Goal: Complete application form: Complete application form

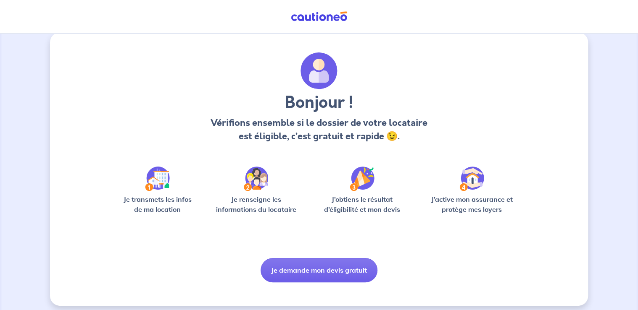
scroll to position [17, 0]
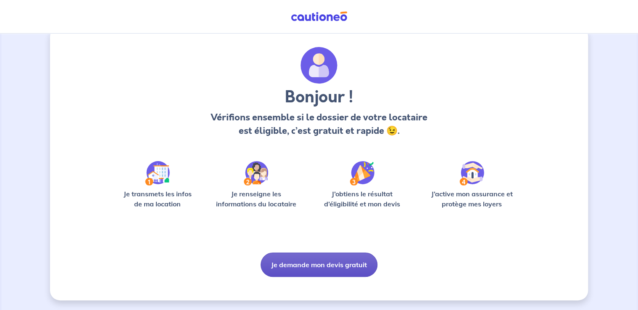
click at [336, 268] on button "Je demande mon devis gratuit" at bounding box center [318, 265] width 117 height 24
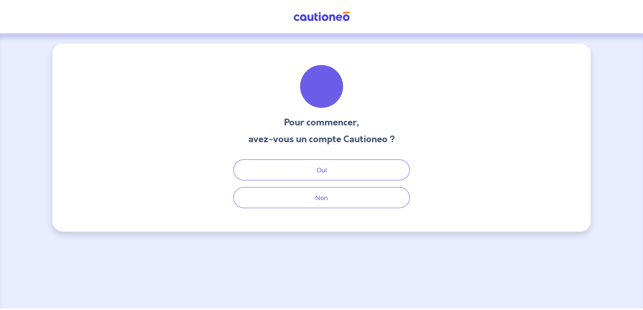
click at [352, 210] on div "Pour commencer, avez-vous un compte Cautioneo ? Oui Non" at bounding box center [322, 138] width 538 height 188
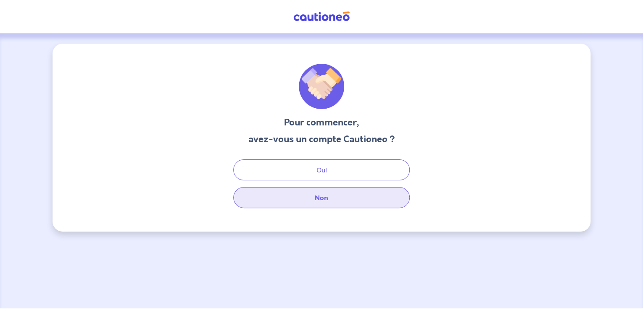
click at [353, 205] on button "Non" at bounding box center [321, 197] width 176 height 21
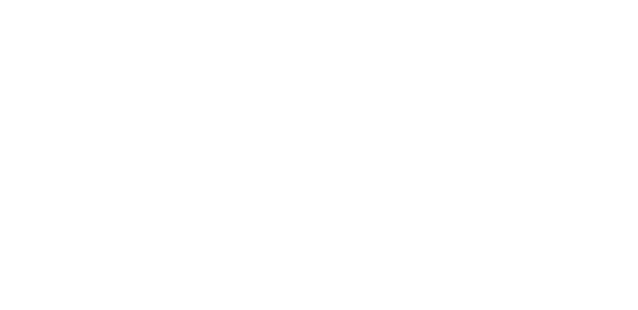
select select "FR"
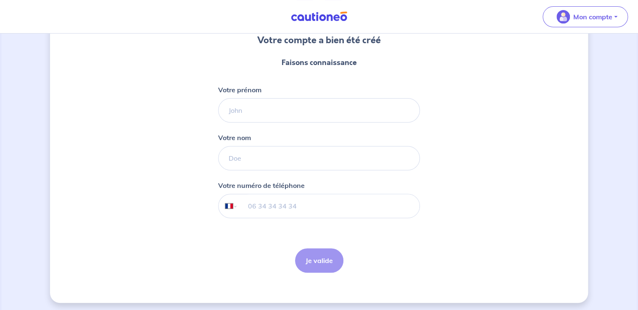
scroll to position [84, 0]
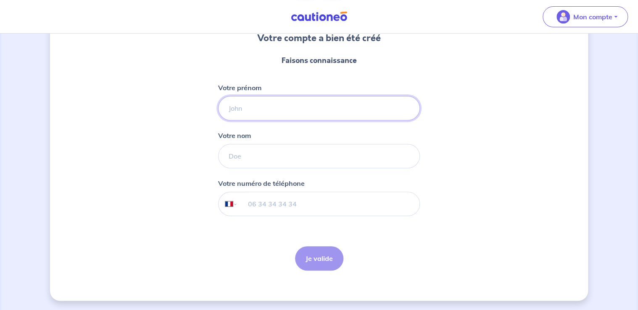
click at [324, 105] on input "Votre prénom" at bounding box center [319, 108] width 202 height 24
type input "MERMET"
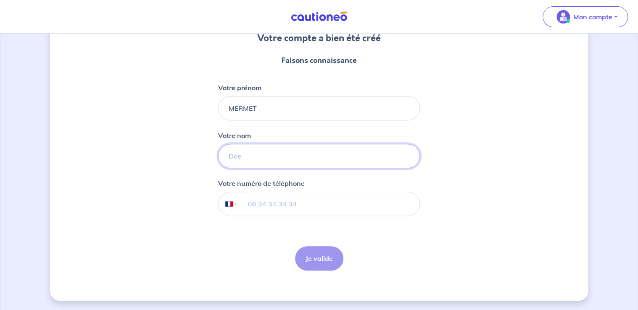
type input "AMELIE"
type input "[PHONE_NUMBER]"
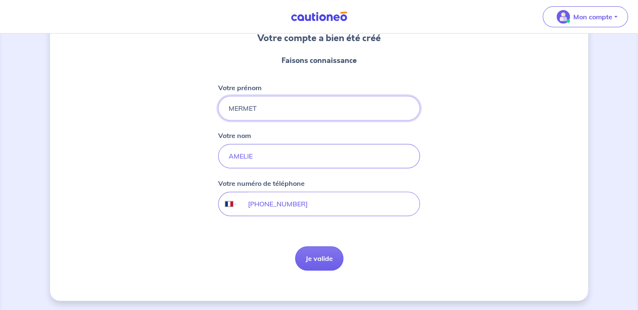
drag, startPoint x: 266, startPoint y: 108, endPoint x: 213, endPoint y: 105, distance: 52.6
click at [213, 105] on div "Votre compte a bien été créé Faisons connaissance Votre prénom MERMET Votre nom…" at bounding box center [319, 130] width 538 height 342
type input "AMELIE"
type input "BERTHET"
click at [323, 259] on button "Je valide" at bounding box center [319, 259] width 48 height 24
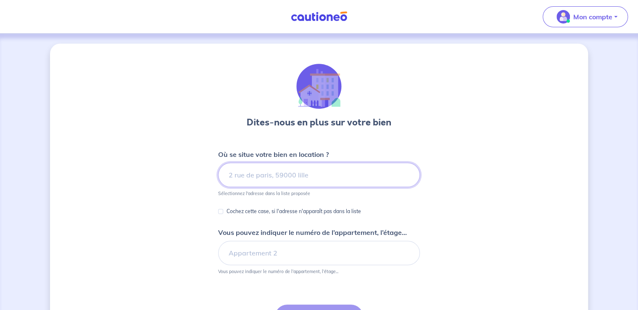
click at [275, 183] on input at bounding box center [319, 175] width 202 height 24
type input "7"
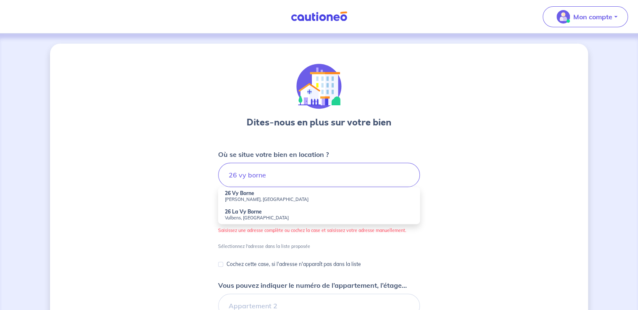
click at [277, 195] on li "26 Vy Borne [PERSON_NAME], [GEOGRAPHIC_DATA]" at bounding box center [319, 196] width 202 height 18
type input "26 [PERSON_NAME], [PERSON_NAME], [GEOGRAPHIC_DATA]"
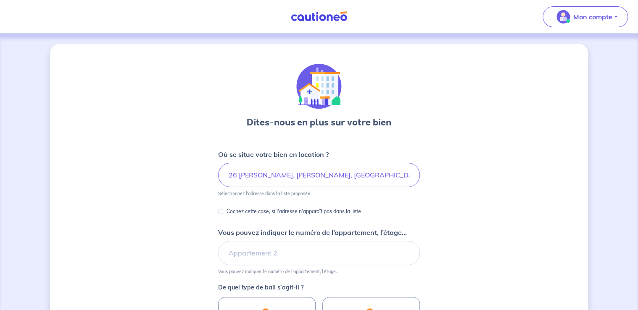
click at [295, 239] on div "Vous pouvez indiquer le numéro de l’appartement, l’étage... Vous pouvez indique…" at bounding box center [319, 251] width 202 height 47
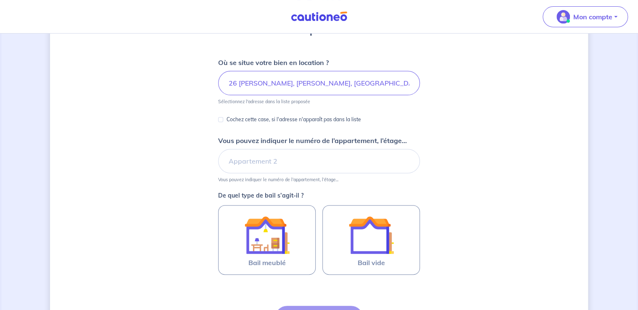
scroll to position [134, 0]
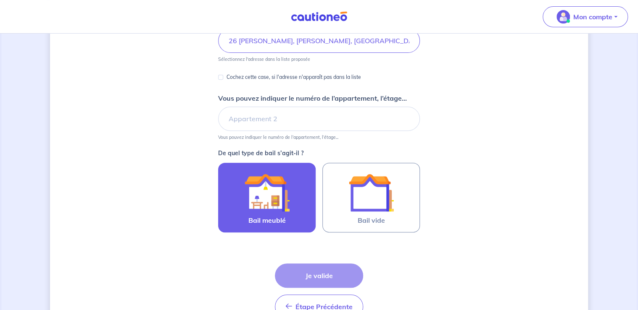
click at [275, 180] on img at bounding box center [266, 192] width 45 height 45
click at [0, 0] on input "Bail meublé" at bounding box center [0, 0] width 0 height 0
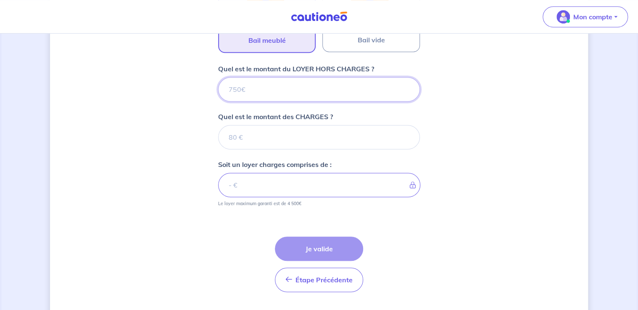
scroll to position [336, 0]
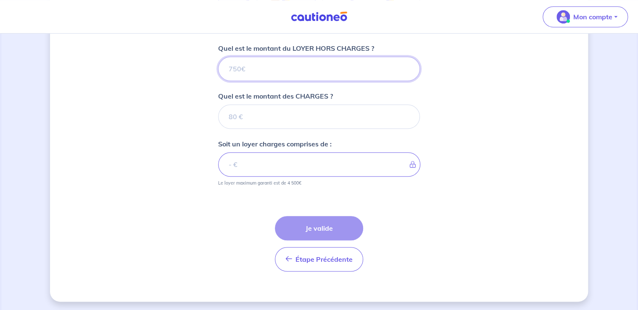
click at [348, 73] on input "Quel est le montant du LOYER HORS CHARGES ?" at bounding box center [319, 69] width 202 height 24
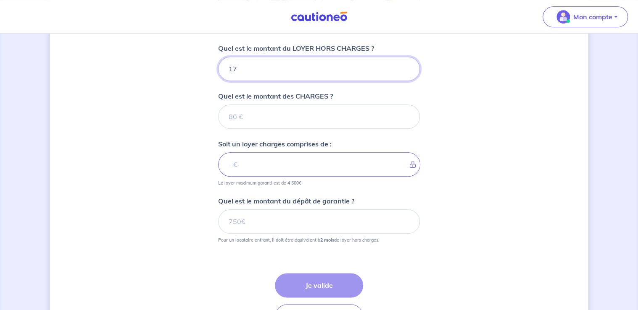
type input "170"
type input "1700"
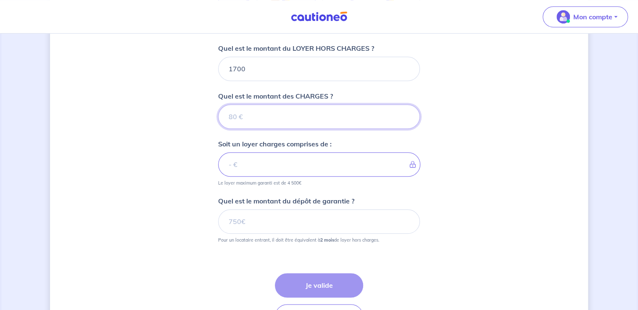
click at [257, 121] on input "Quel est le montant des CHARGES ?" at bounding box center [319, 117] width 202 height 24
type input "80"
type input "1780"
type input "80"
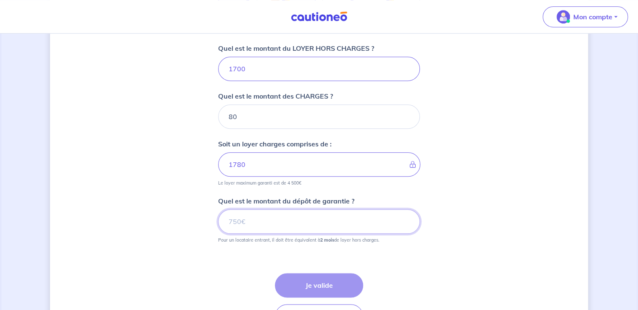
click at [292, 218] on input "Quel est le montant du dépôt de garantie ?" at bounding box center [319, 222] width 202 height 24
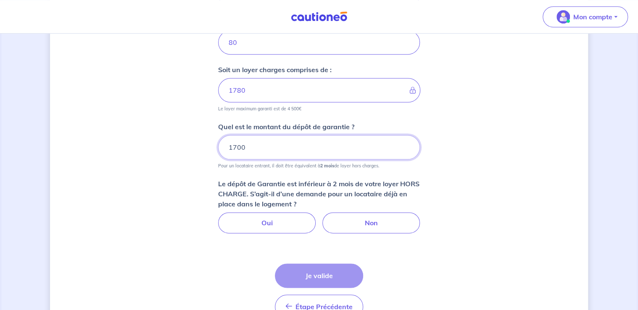
scroll to position [425, 0]
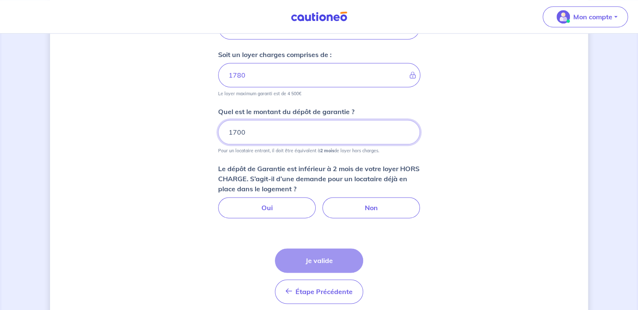
drag, startPoint x: 257, startPoint y: 129, endPoint x: 208, endPoint y: 125, distance: 48.4
drag, startPoint x: 249, startPoint y: 131, endPoint x: 192, endPoint y: 135, distance: 56.5
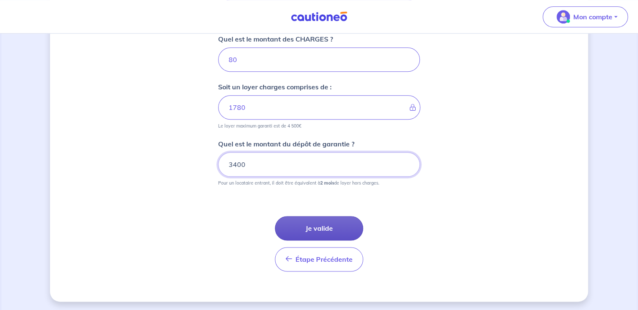
type input "3400"
click at [329, 225] on button "Je valide" at bounding box center [319, 228] width 88 height 24
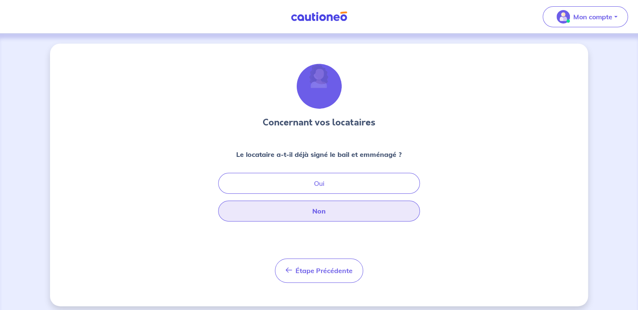
click at [375, 209] on button "Non" at bounding box center [319, 211] width 202 height 21
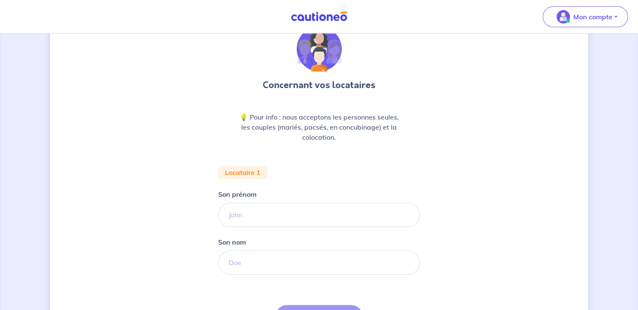
scroll to position [82, 0]
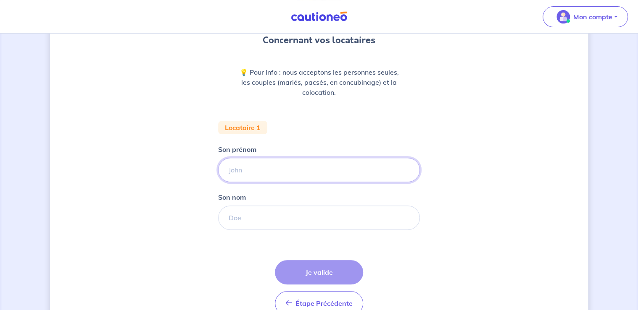
click at [265, 166] on input "Son prénom" at bounding box center [319, 170] width 202 height 24
type input "leo"
click at [583, 106] on div "Concernant vos locataires 💡 Pour info : nous acceptons les personnes seules, le…" at bounding box center [319, 153] width 538 height 385
click at [279, 210] on input "Son nom" at bounding box center [319, 218] width 202 height 24
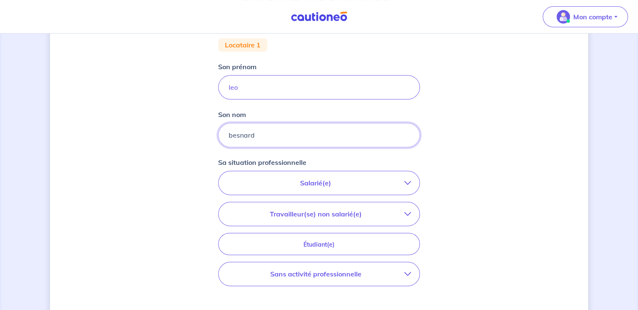
scroll to position [172, 0]
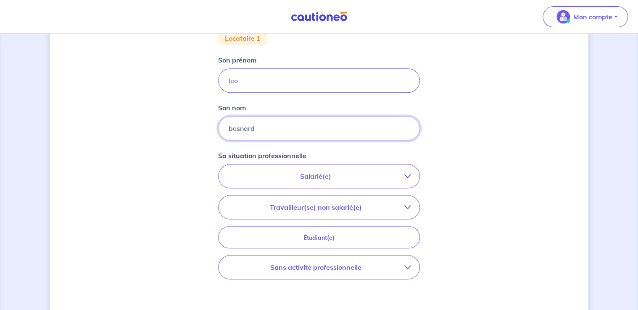
type input "besnard"
click at [369, 175] on p "Salarié(e)" at bounding box center [315, 176] width 177 height 10
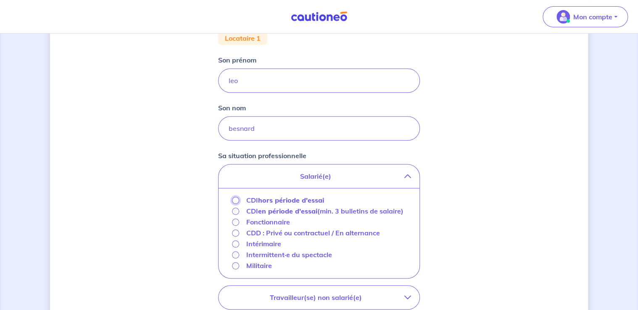
click at [235, 201] on input "CDI hors période d'essai" at bounding box center [235, 200] width 7 height 7
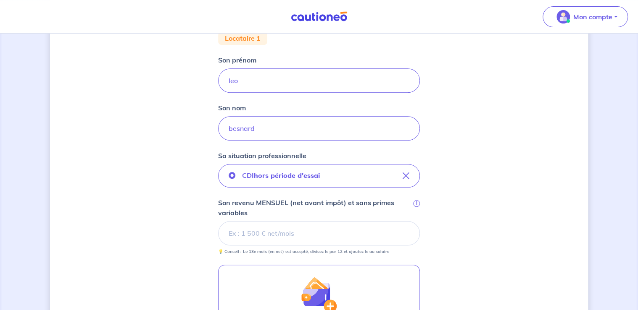
click at [270, 228] on input "Son revenu MENSUEL (net avant impôt) et sans primes variables i" at bounding box center [319, 233] width 202 height 24
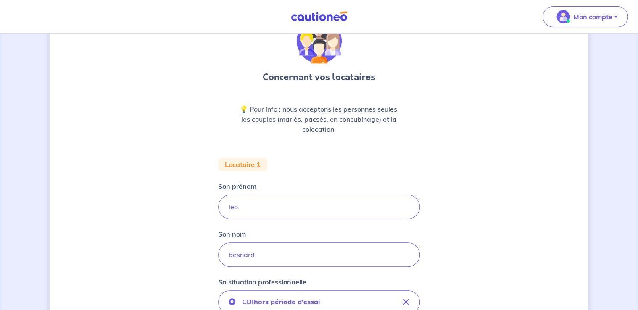
scroll to position [0, 0]
